Goal: Information Seeking & Learning: Learn about a topic

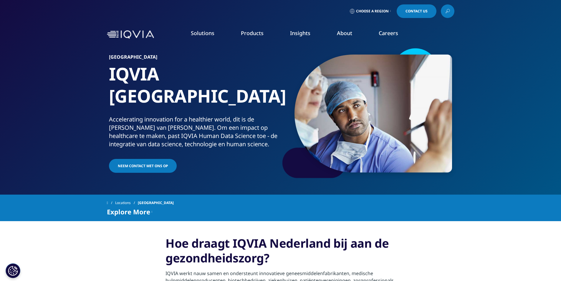
click at [367, 12] on span "Choose a Region" at bounding box center [372, 11] width 33 height 5
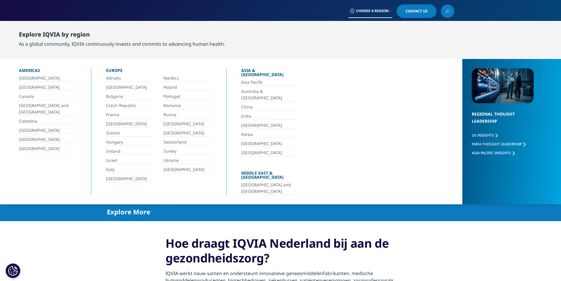
click at [121, 177] on link "Nederland" at bounding box center [130, 178] width 48 height 7
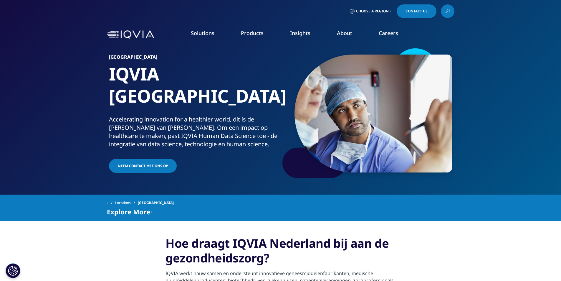
click at [447, 11] on icon at bounding box center [448, 10] width 3 height 3
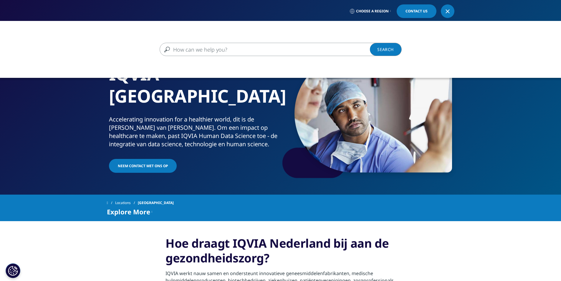
click at [210, 46] on input "Zoeken" at bounding box center [272, 49] width 225 height 13
click at [206, 51] on input "Zoeken" at bounding box center [272, 49] width 225 height 13
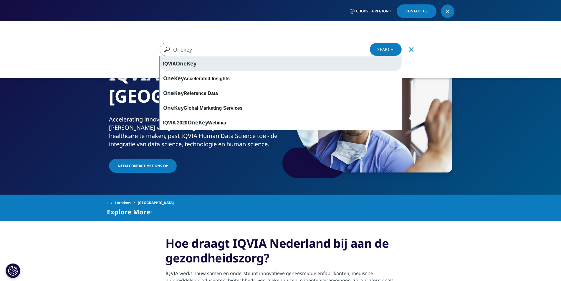
click at [212, 62] on div "IQVIA OneKey" at bounding box center [281, 63] width 242 height 15
type input "IQVIA OneKey"
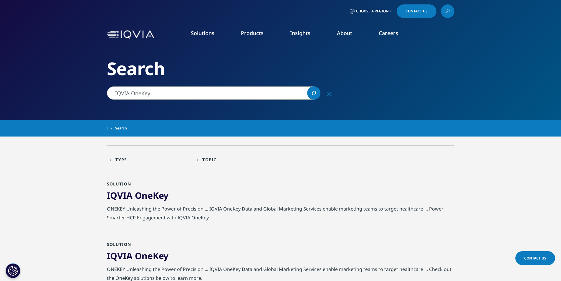
click at [163, 95] on input "IQVIA OneKey" at bounding box center [214, 92] width 214 height 13
click at [313, 91] on icon "Search" at bounding box center [314, 93] width 4 height 4
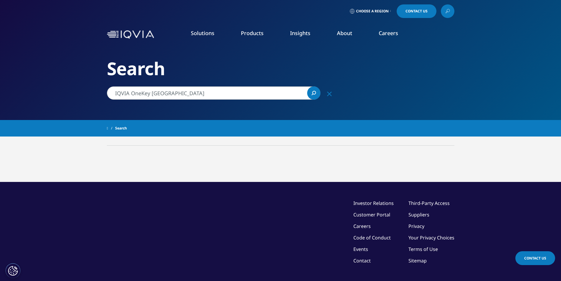
click at [190, 99] on input "IQVIA OneKey nederland" at bounding box center [214, 92] width 214 height 13
drag, startPoint x: 153, startPoint y: 95, endPoint x: 205, endPoint y: 85, distance: 52.7
click at [201, 91] on input "IQVIA OneKey nederland" at bounding box center [214, 92] width 214 height 13
type input "IQVIA OneKey netherlands"
click at [313, 93] on icon "Search" at bounding box center [314, 93] width 4 height 4
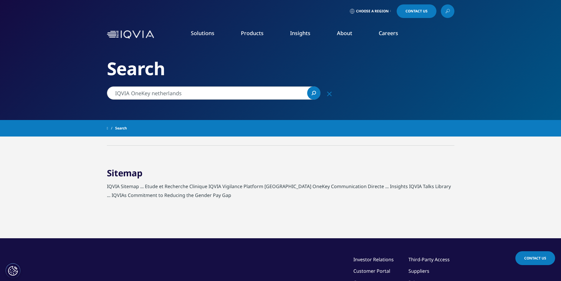
click at [125, 174] on link "Sitemap" at bounding box center [125, 173] width 36 height 12
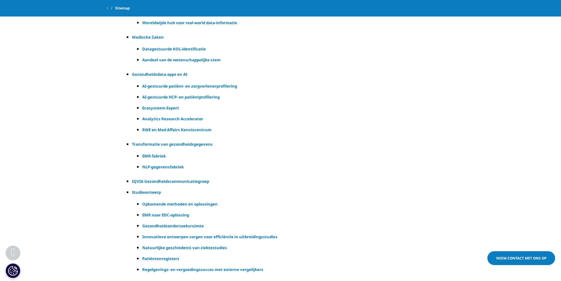
scroll to position [677, 0]
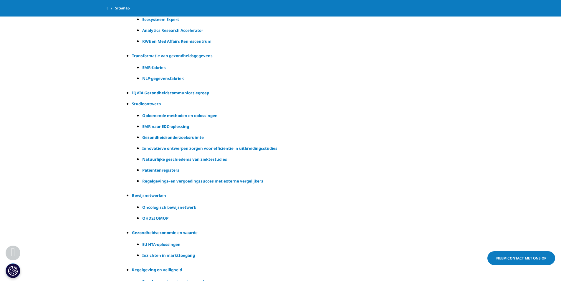
drag, startPoint x: 492, startPoint y: 65, endPoint x: 500, endPoint y: 49, distance: 17.0
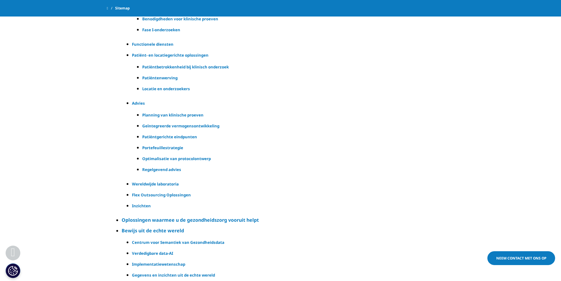
scroll to position [0, 0]
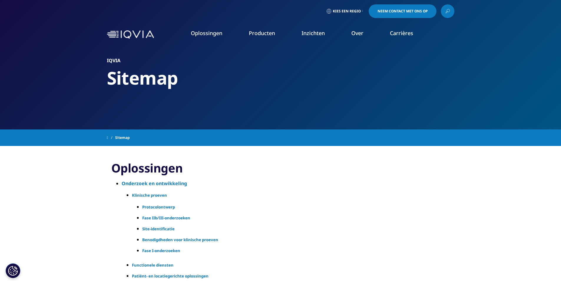
click at [449, 9] on icon at bounding box center [447, 11] width 5 height 8
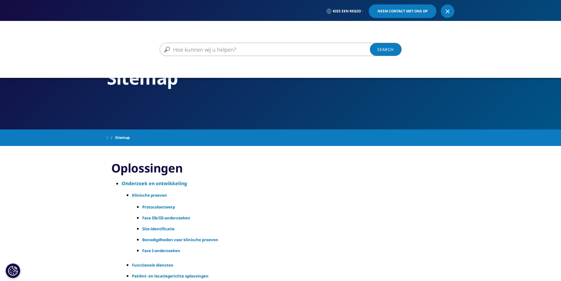
drag, startPoint x: 213, startPoint y: 50, endPoint x: 199, endPoint y: 28, distance: 26.1
click at [214, 51] on input "Zoekopdracht" at bounding box center [272, 49] width 225 height 13
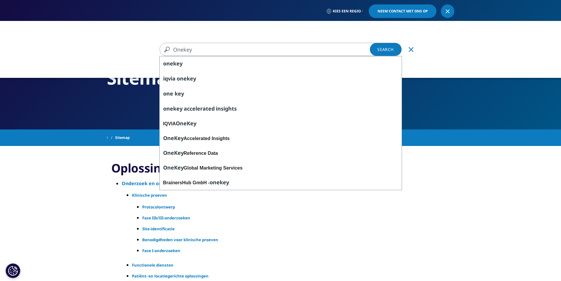
type input "Onekey"
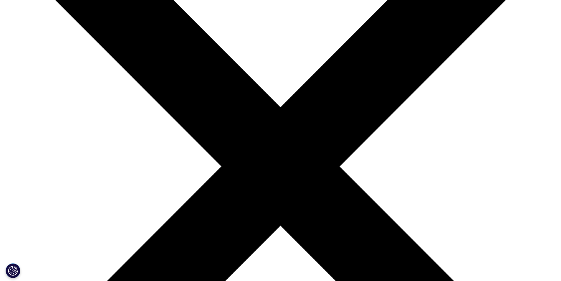
scroll to position [59, 0]
